Goal: Navigation & Orientation: Find specific page/section

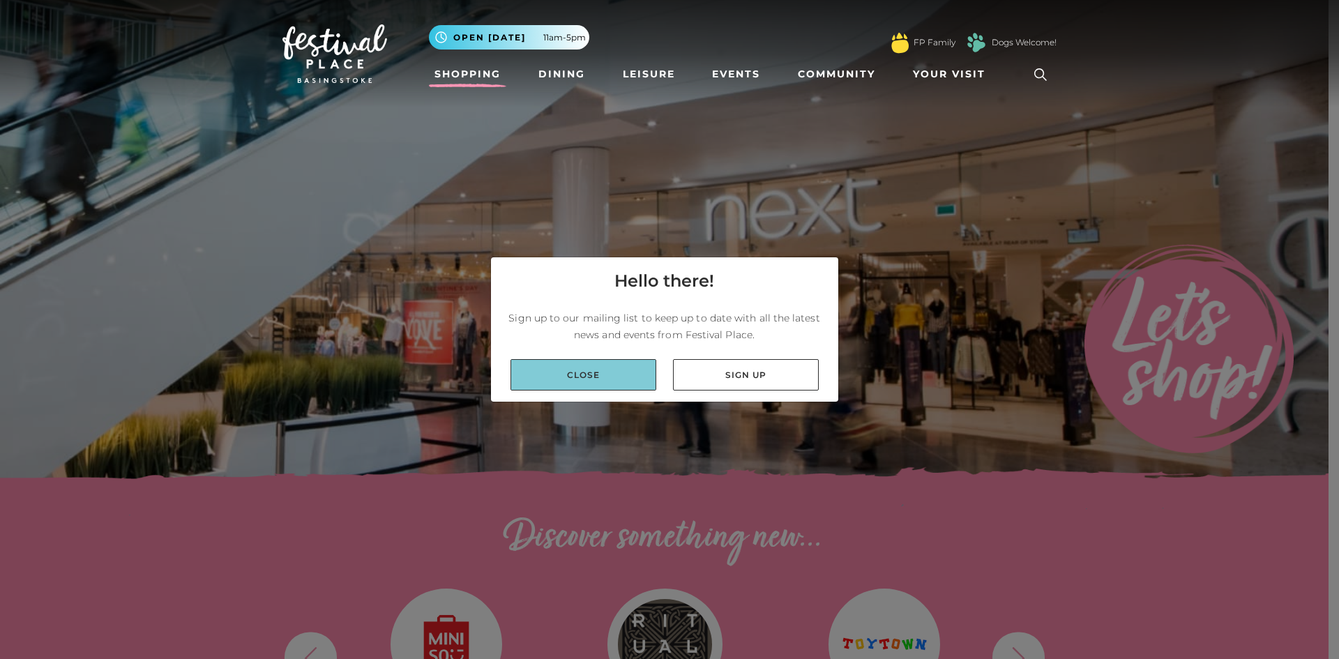
click at [607, 383] on link "Close" at bounding box center [583, 374] width 146 height 31
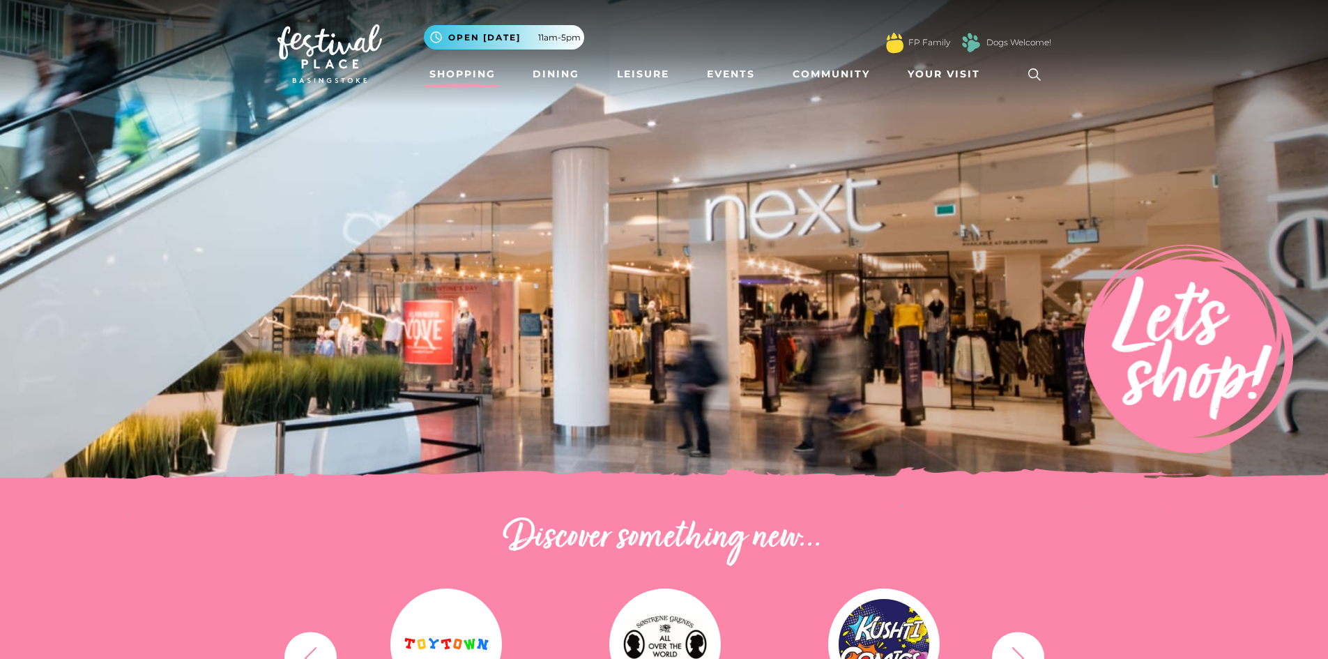
click at [464, 77] on link "Shopping" at bounding box center [462, 74] width 77 height 26
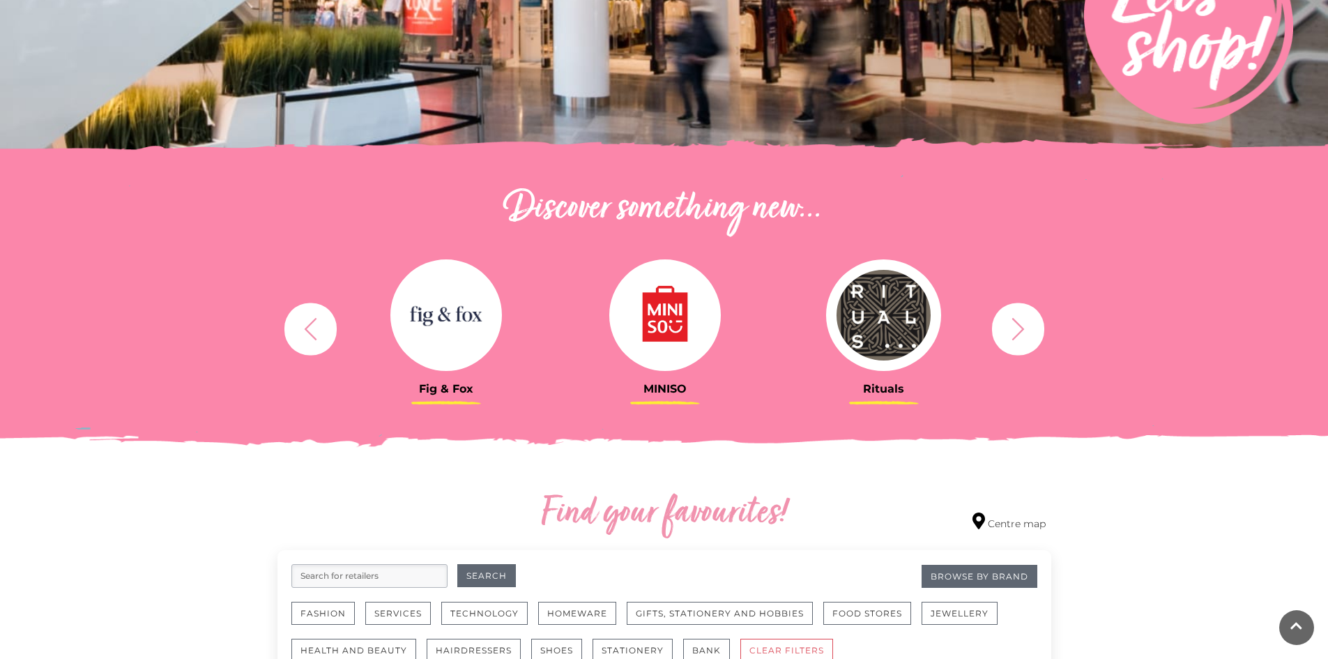
scroll to position [418, 0]
